Goal: Information Seeking & Learning: Learn about a topic

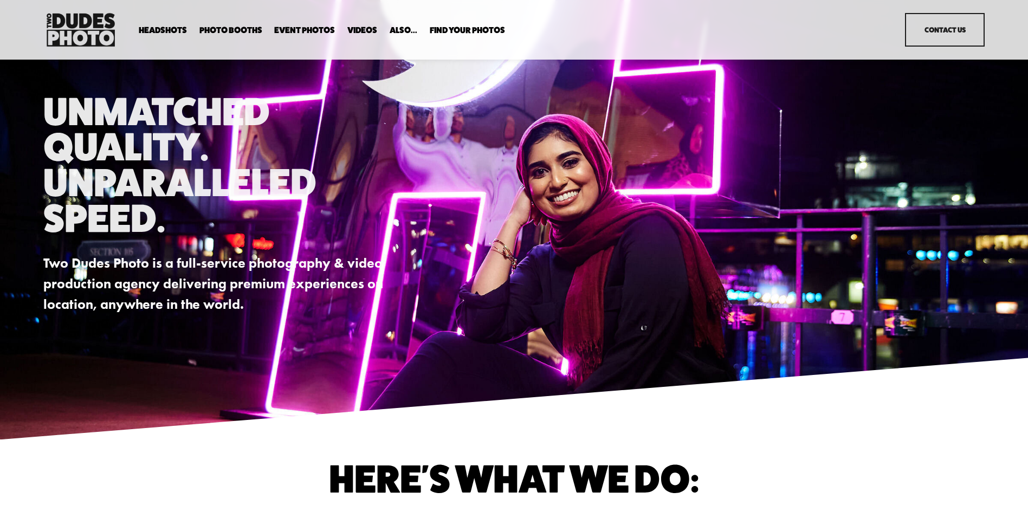
click at [173, 30] on span "Headshots" at bounding box center [163, 30] width 48 height 9
click at [0, 0] on span "In Your Office" at bounding box center [0, 0] width 0 height 0
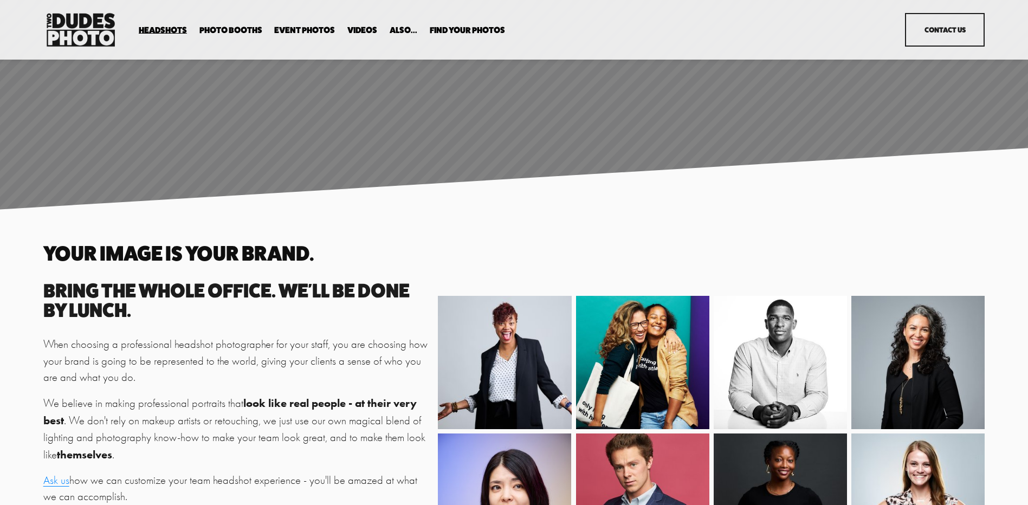
click at [0, 0] on span "Image Retouching" at bounding box center [0, 0] width 0 height 0
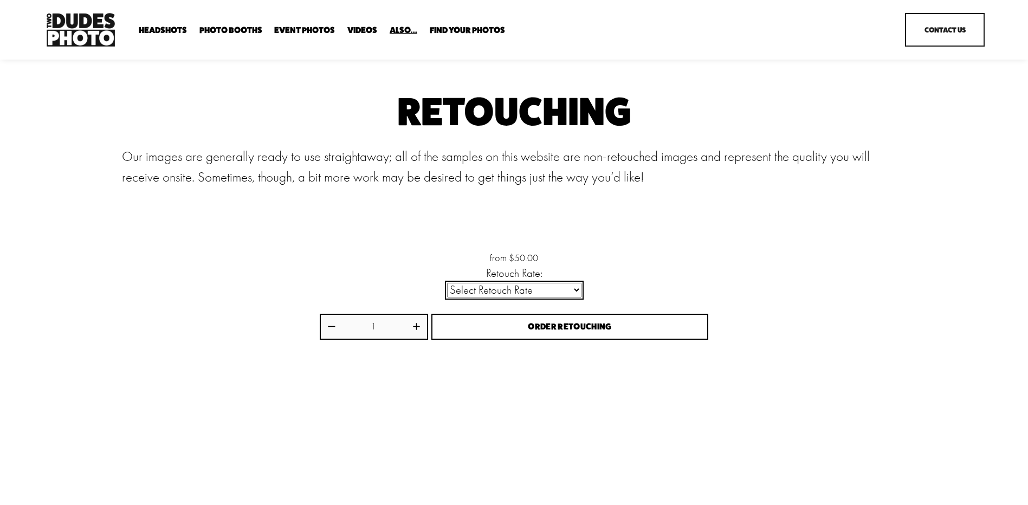
click at [576, 294] on select "Select Retouch Rate Individual Rate ($50/image) 4 Images ($150) 8 Images ($200)" at bounding box center [514, 290] width 134 height 15
click at [384, 228] on div "Retouching Our images are generally ready to use straightaway; all of the sampl…" at bounding box center [513, 169] width 783 height 151
click at [0, 0] on span "Executive / VIP Portraits" at bounding box center [0, 0] width 0 height 0
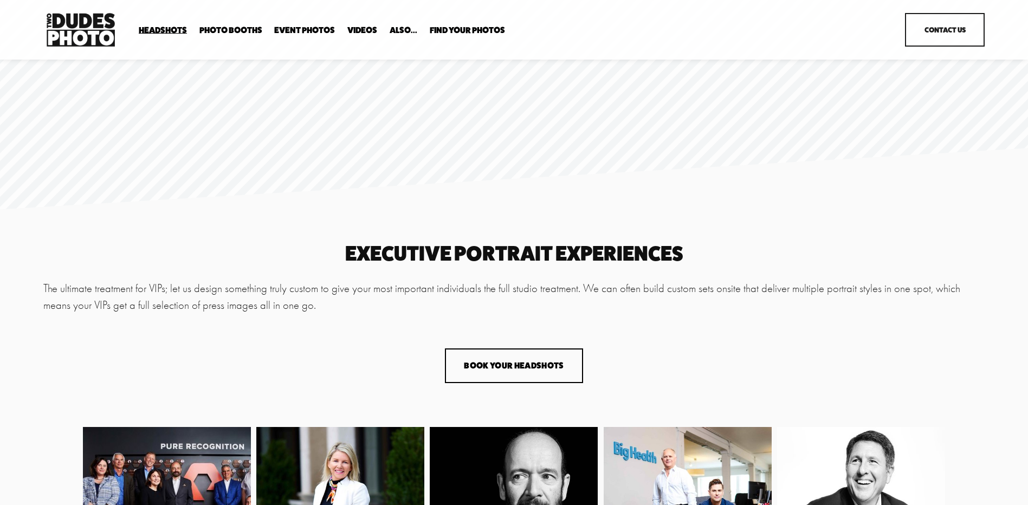
click at [0, 0] on span "In Your Office" at bounding box center [0, 0] width 0 height 0
